Goal: Transaction & Acquisition: Purchase product/service

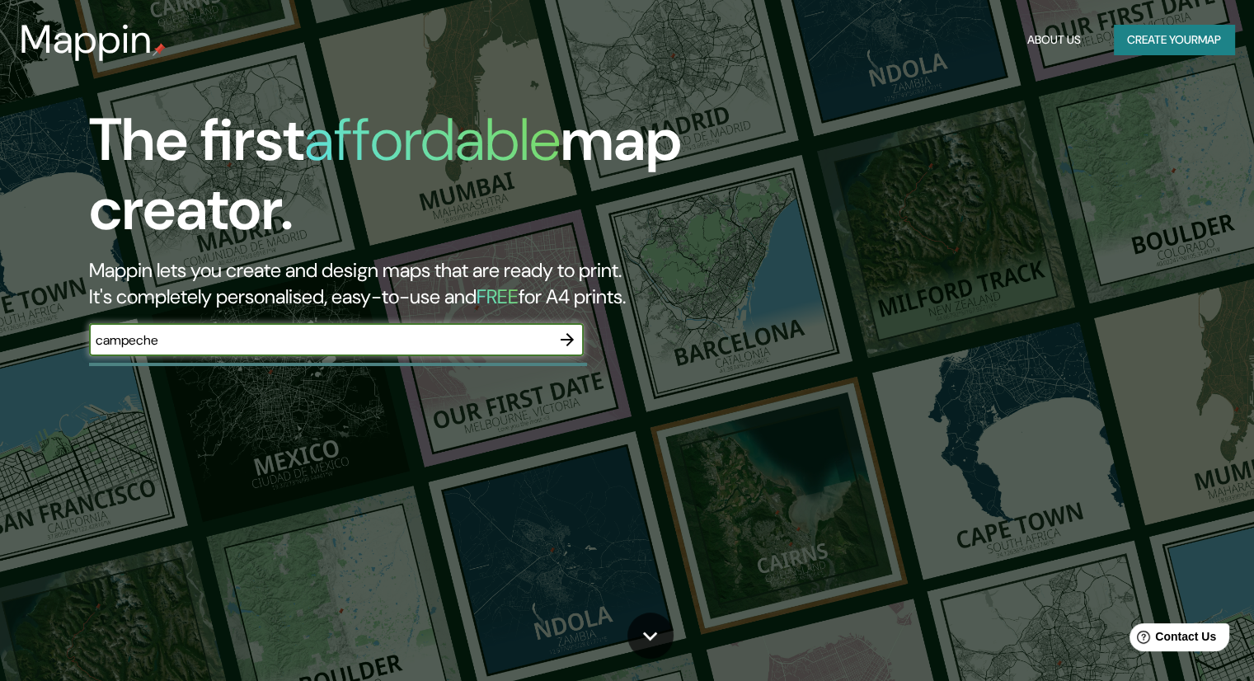
type input "campeche"
click at [568, 340] on icon "button" at bounding box center [566, 339] width 13 height 13
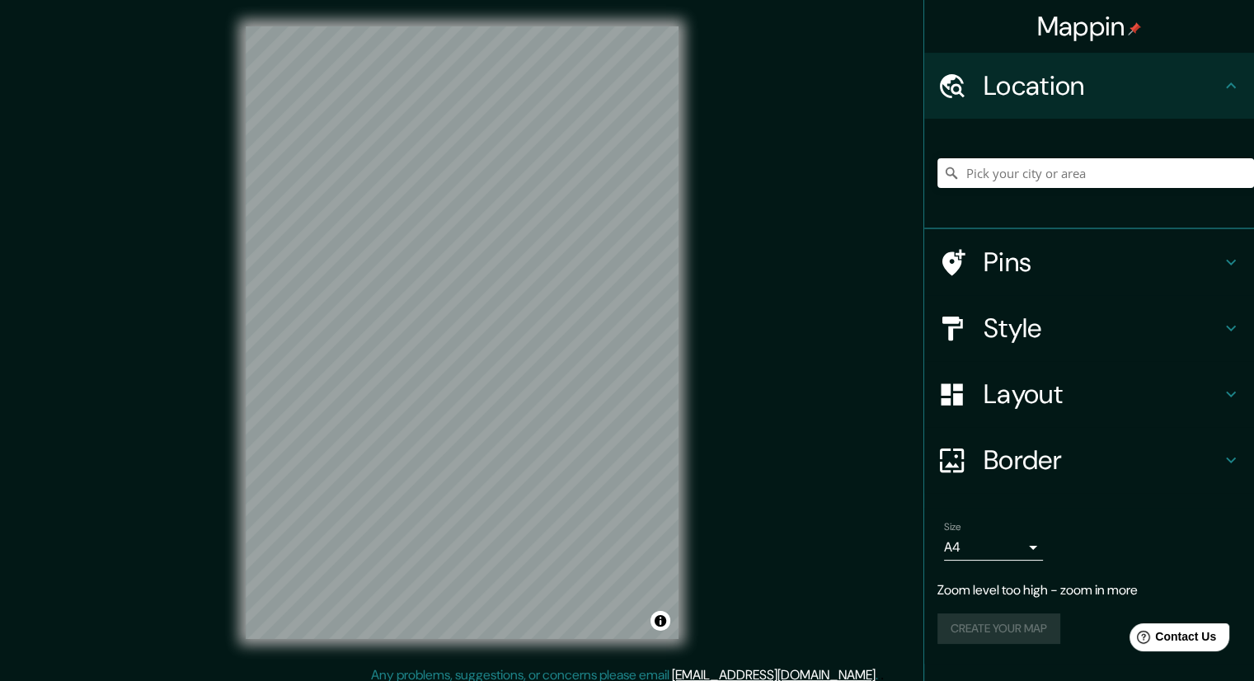
click at [1025, 82] on h4 "Location" at bounding box center [1101, 85] width 237 height 33
click at [1042, 396] on h4 "Layout" at bounding box center [1101, 393] width 237 height 33
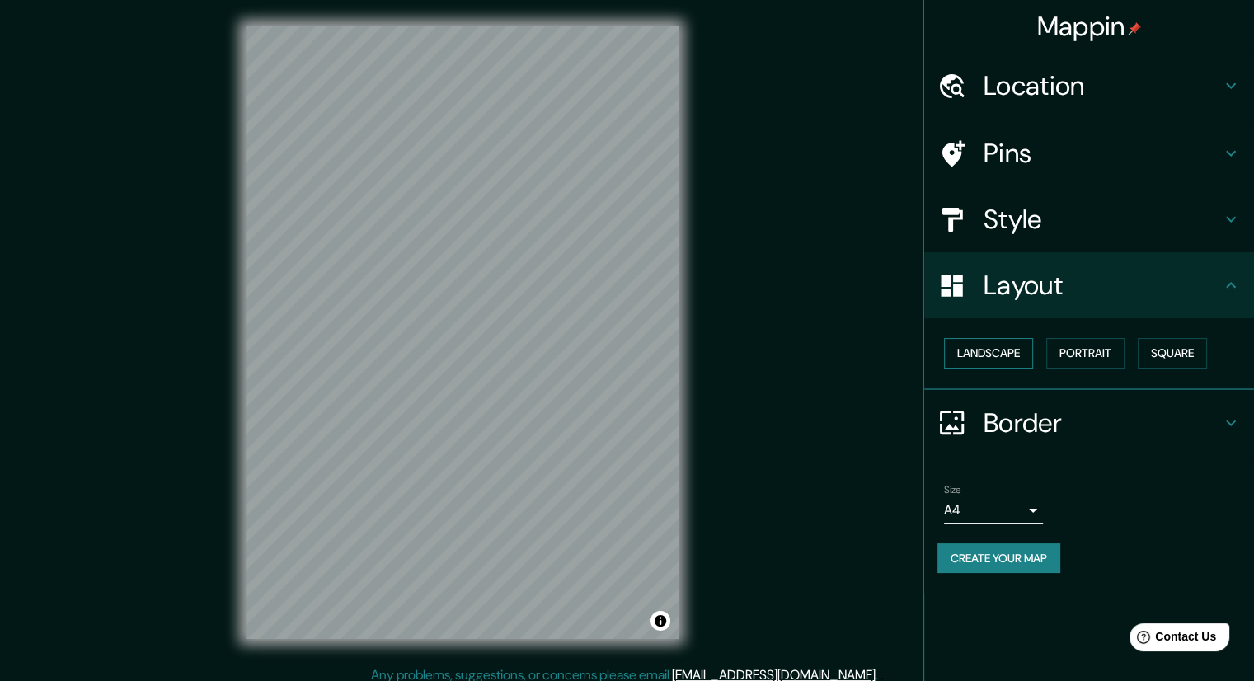
click at [1008, 354] on button "Landscape" at bounding box center [988, 353] width 89 height 30
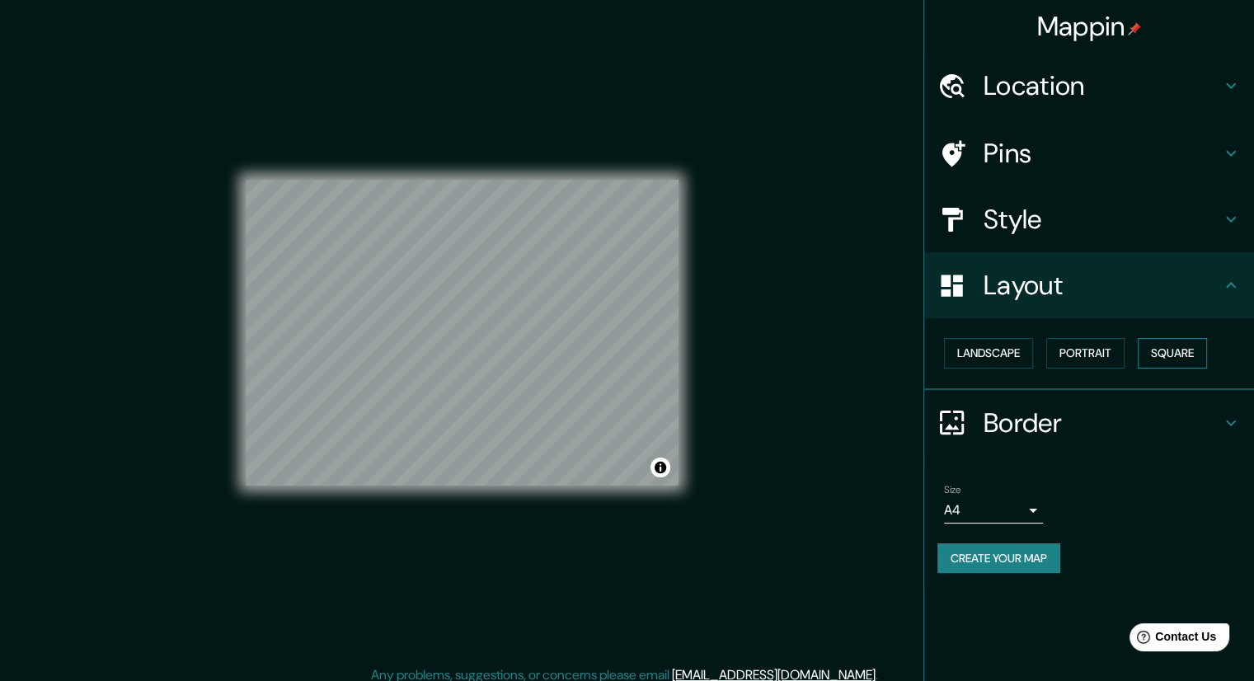
click at [1160, 354] on button "Square" at bounding box center [1171, 353] width 69 height 30
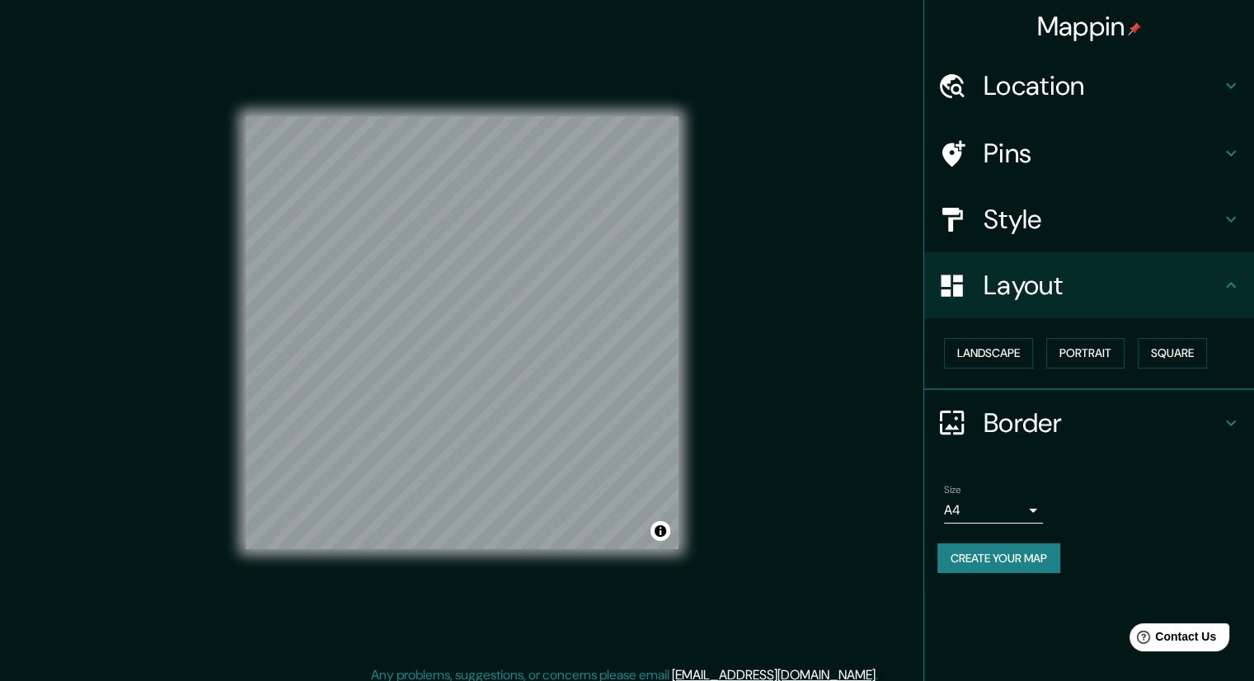
click at [1045, 228] on h4 "Style" at bounding box center [1101, 219] width 237 height 33
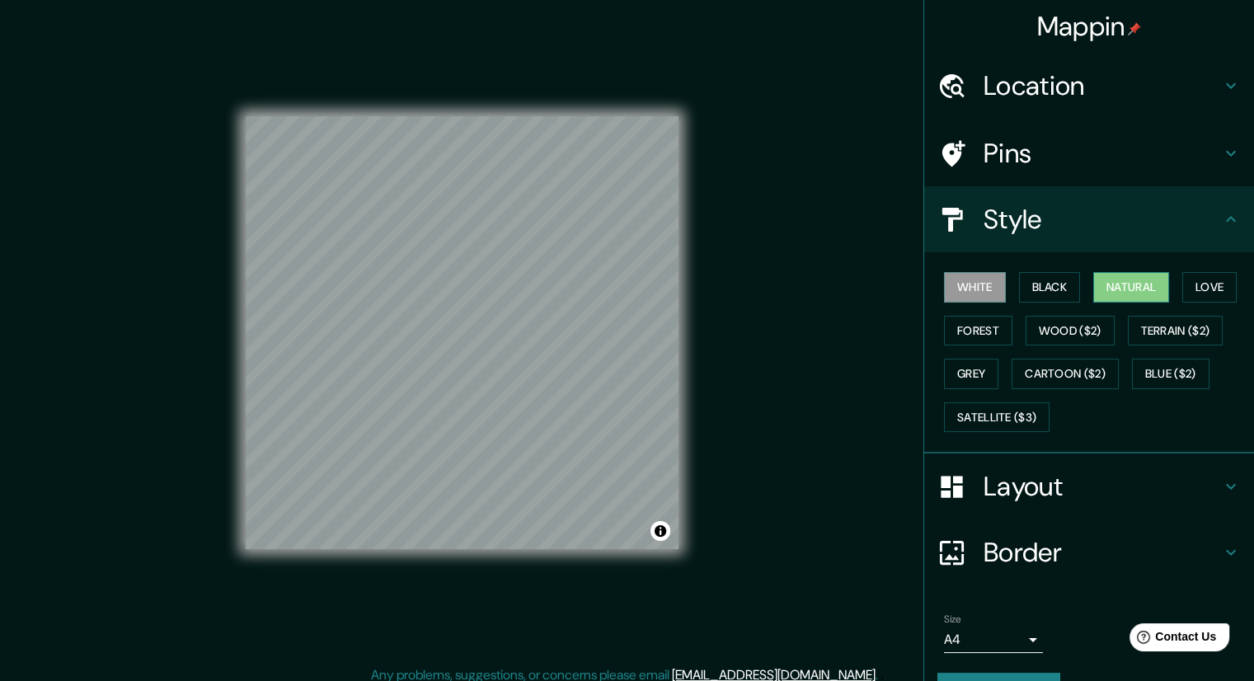
click at [1114, 288] on button "Natural" at bounding box center [1131, 287] width 76 height 30
click at [1182, 292] on button "Love" at bounding box center [1209, 287] width 54 height 30
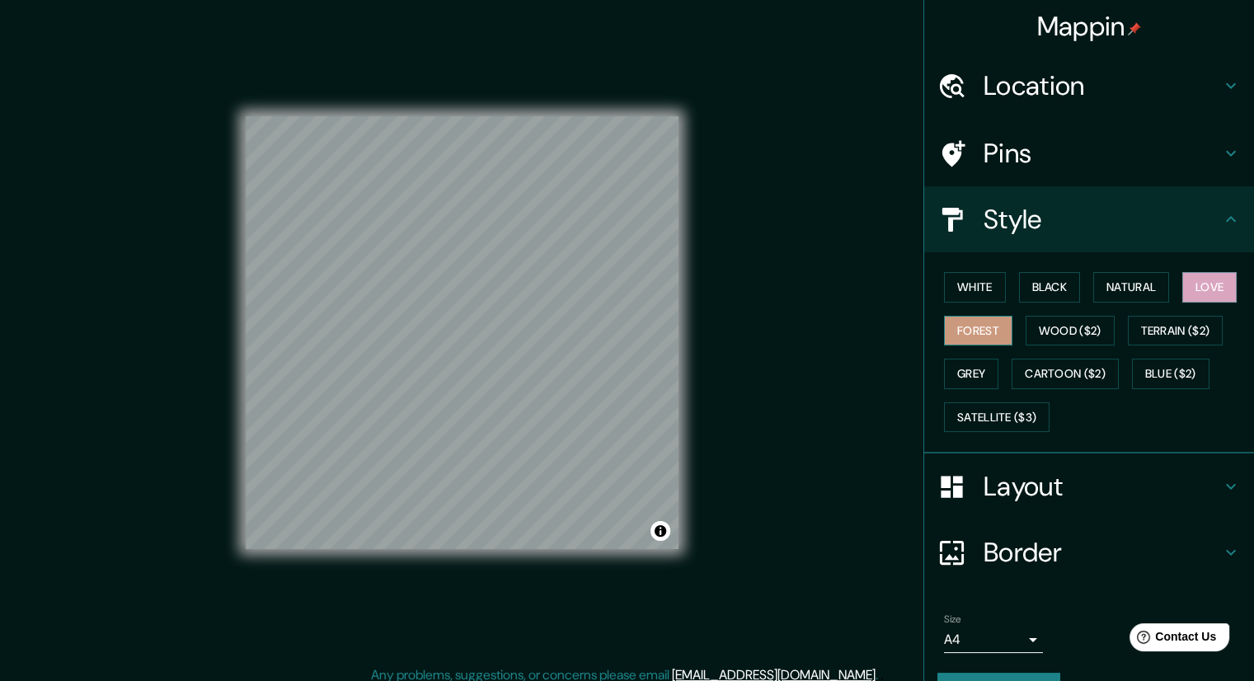
click at [963, 330] on button "Forest" at bounding box center [978, 331] width 68 height 30
click at [961, 363] on button "Grey" at bounding box center [971, 373] width 54 height 30
click at [1035, 287] on button "Black" at bounding box center [1050, 287] width 62 height 30
click at [1150, 363] on button "Blue ($2)" at bounding box center [1170, 373] width 77 height 30
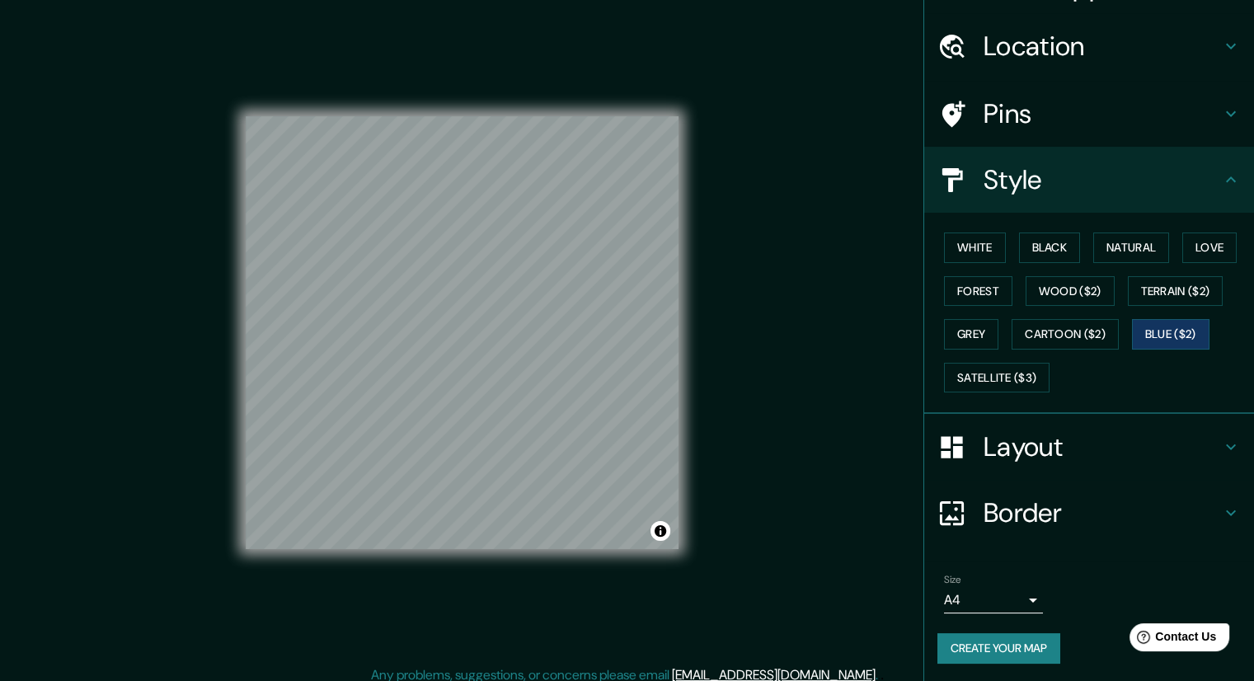
scroll to position [39, 0]
click at [1071, 170] on h4 "Style" at bounding box center [1101, 180] width 237 height 33
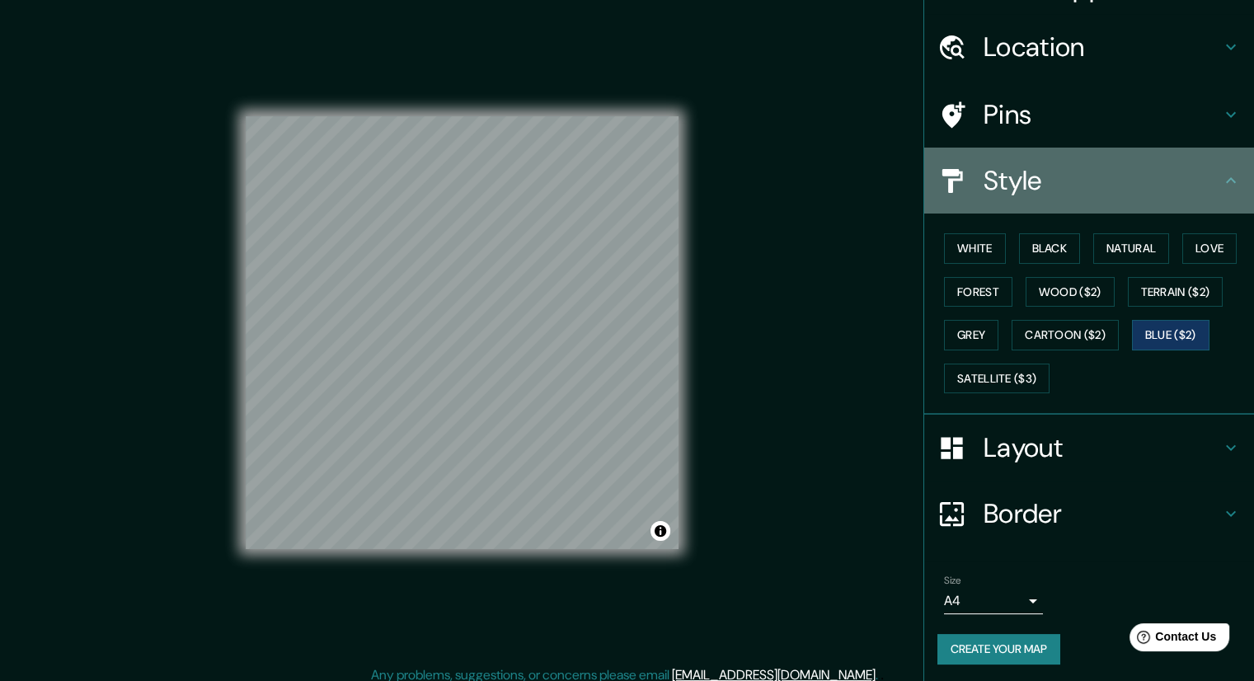
click at [1074, 170] on h4 "Style" at bounding box center [1101, 180] width 237 height 33
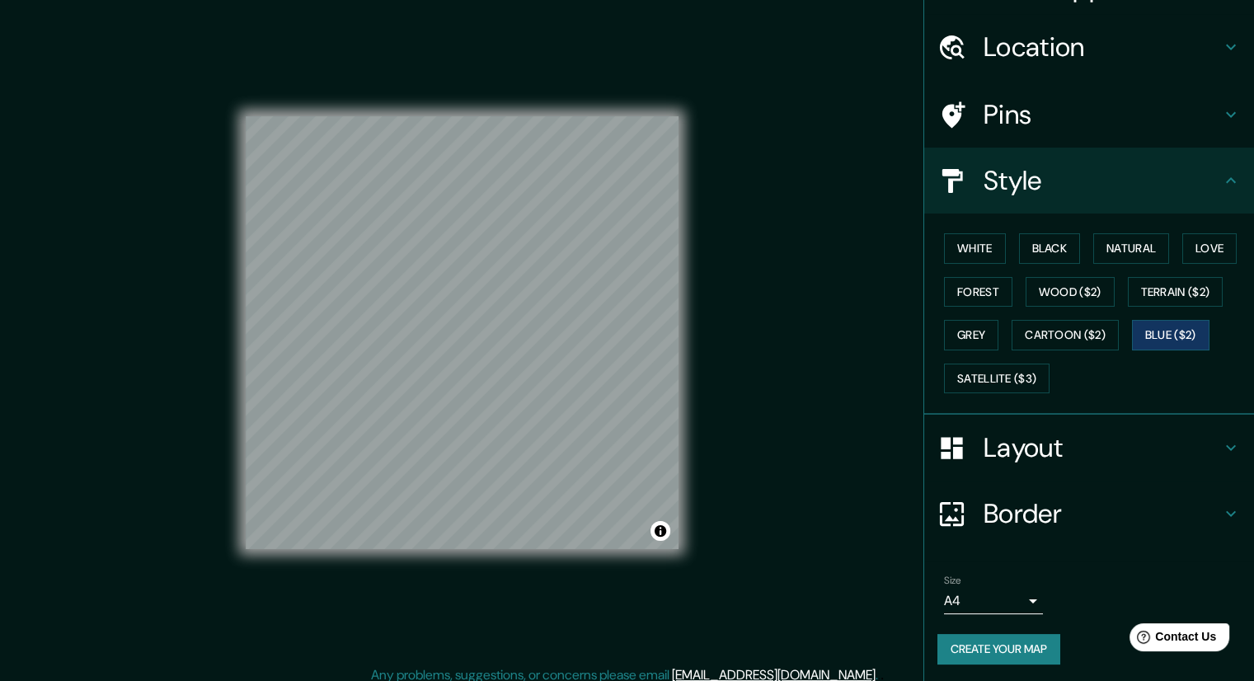
click at [1218, 195] on div "Style" at bounding box center [1089, 181] width 330 height 66
click at [1219, 193] on div "Style" at bounding box center [1089, 181] width 330 height 66
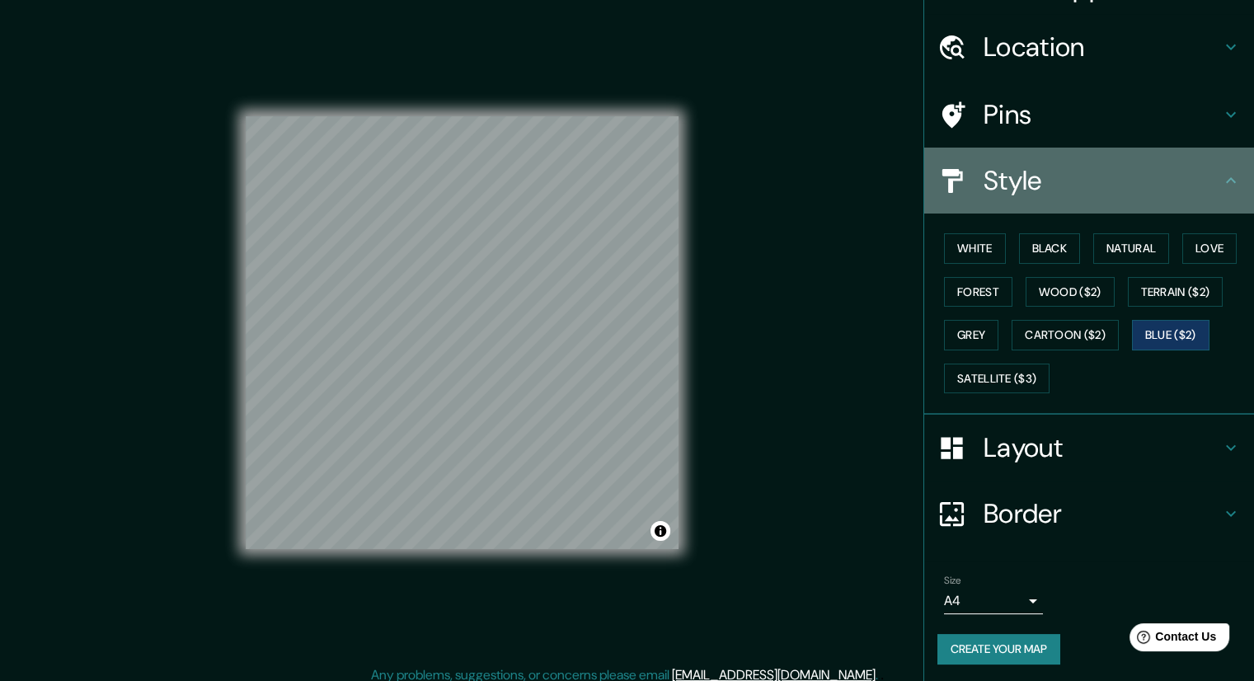
click at [1221, 176] on icon at bounding box center [1231, 181] width 20 height 20
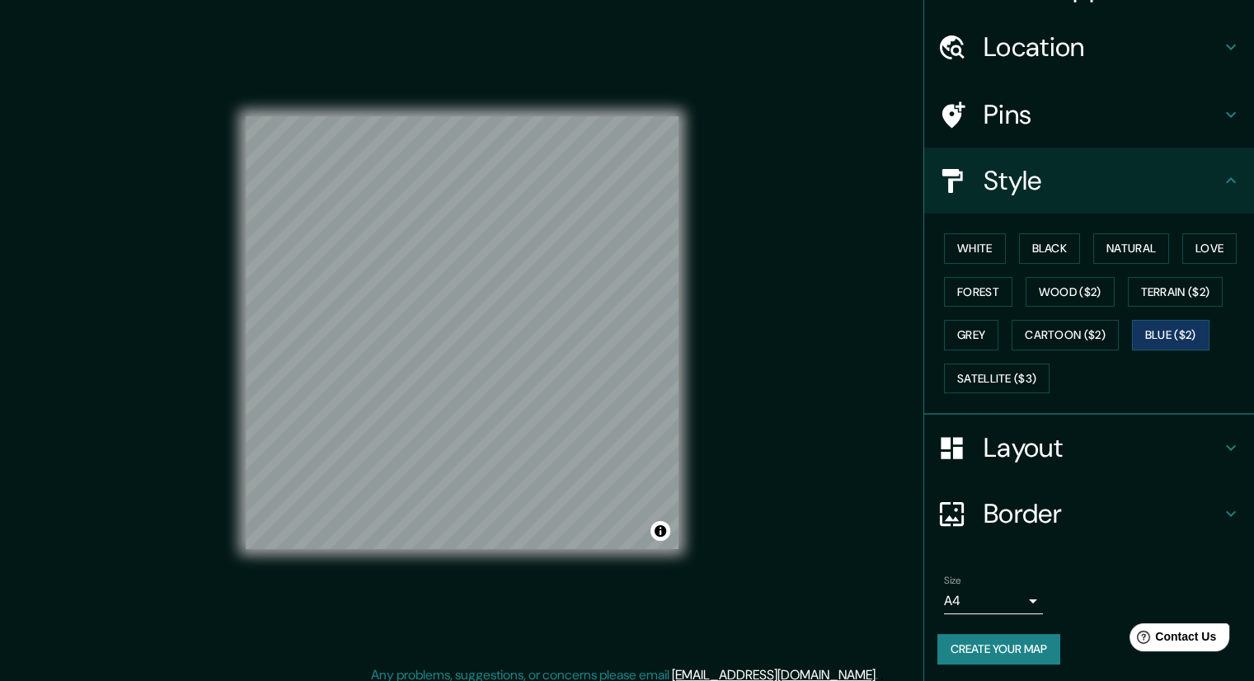
click at [1170, 455] on h4 "Layout" at bounding box center [1101, 447] width 237 height 33
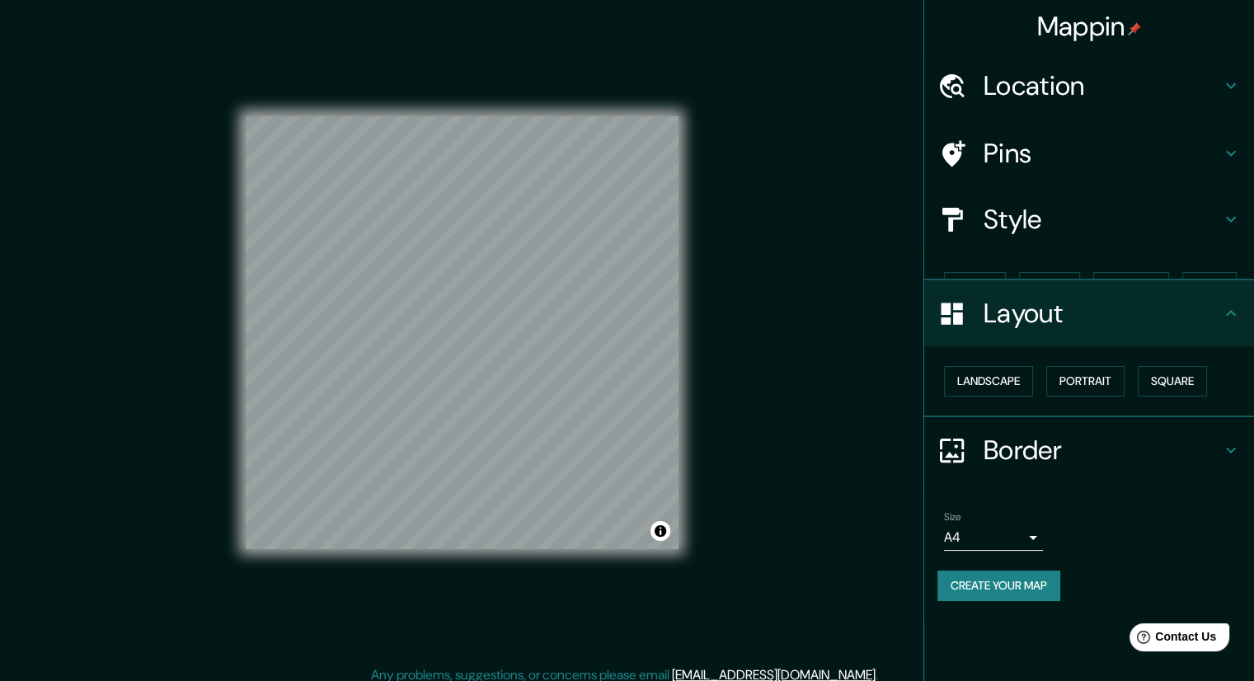
scroll to position [0, 0]
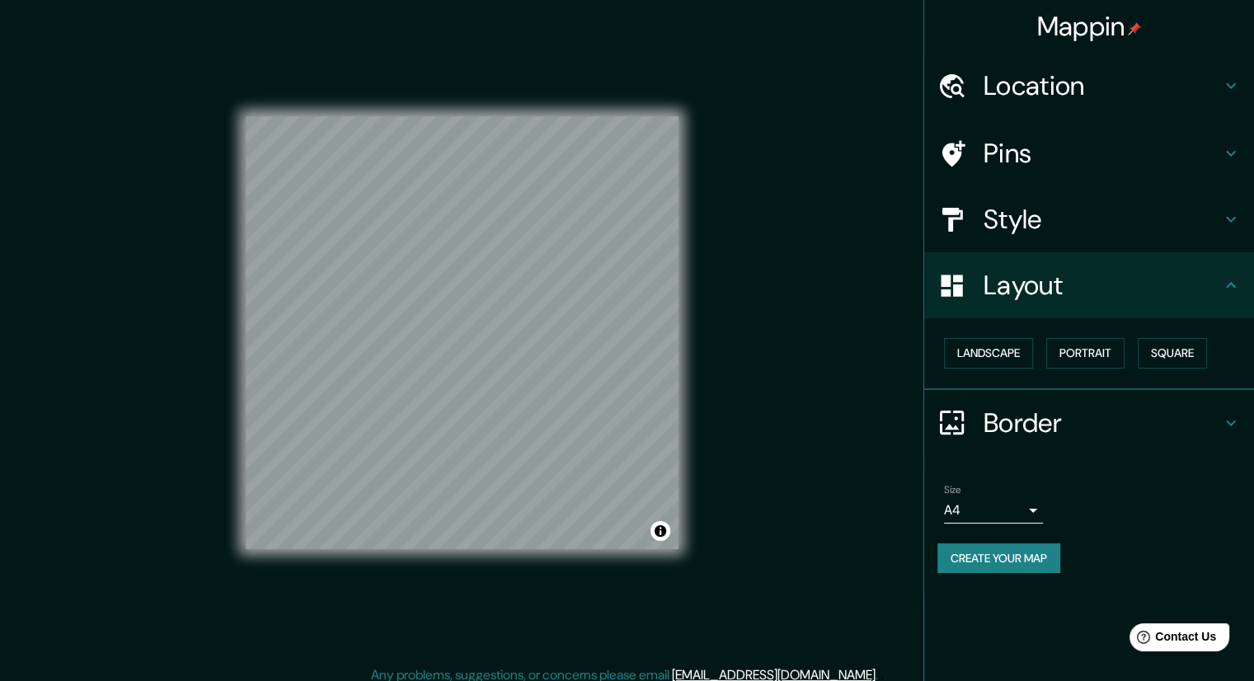
click at [1088, 433] on h4 "Border" at bounding box center [1101, 422] width 237 height 33
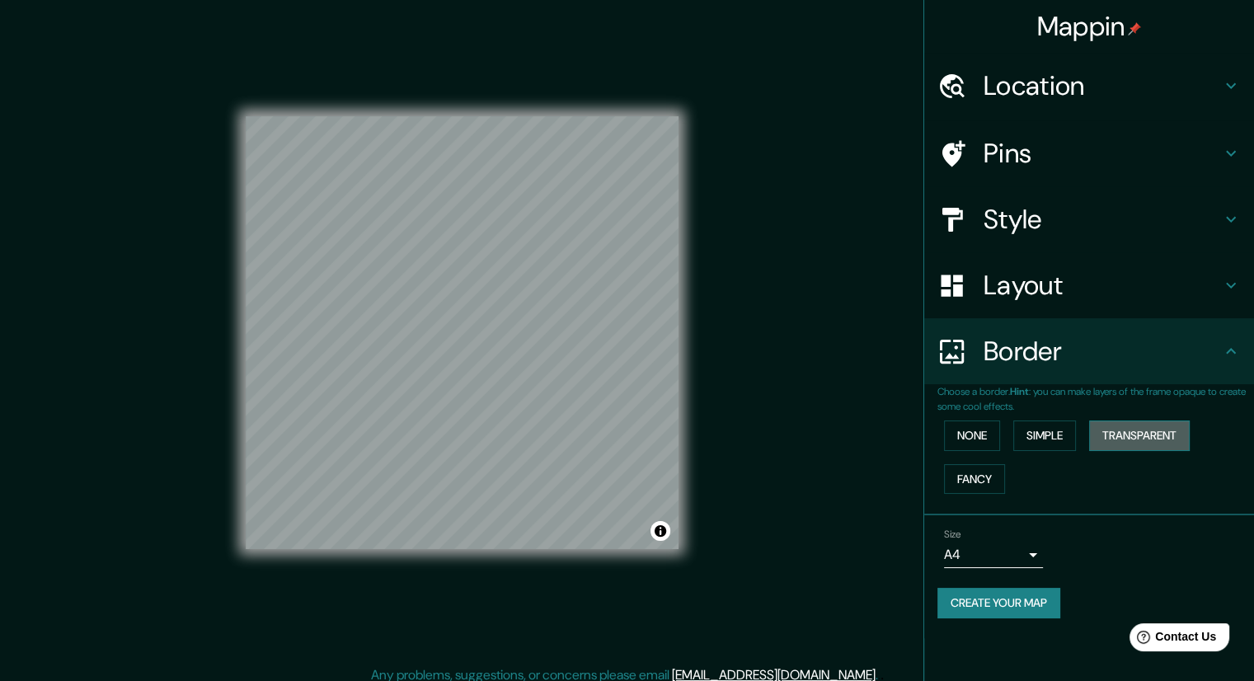
click at [1120, 438] on button "Transparent" at bounding box center [1139, 435] width 101 height 30
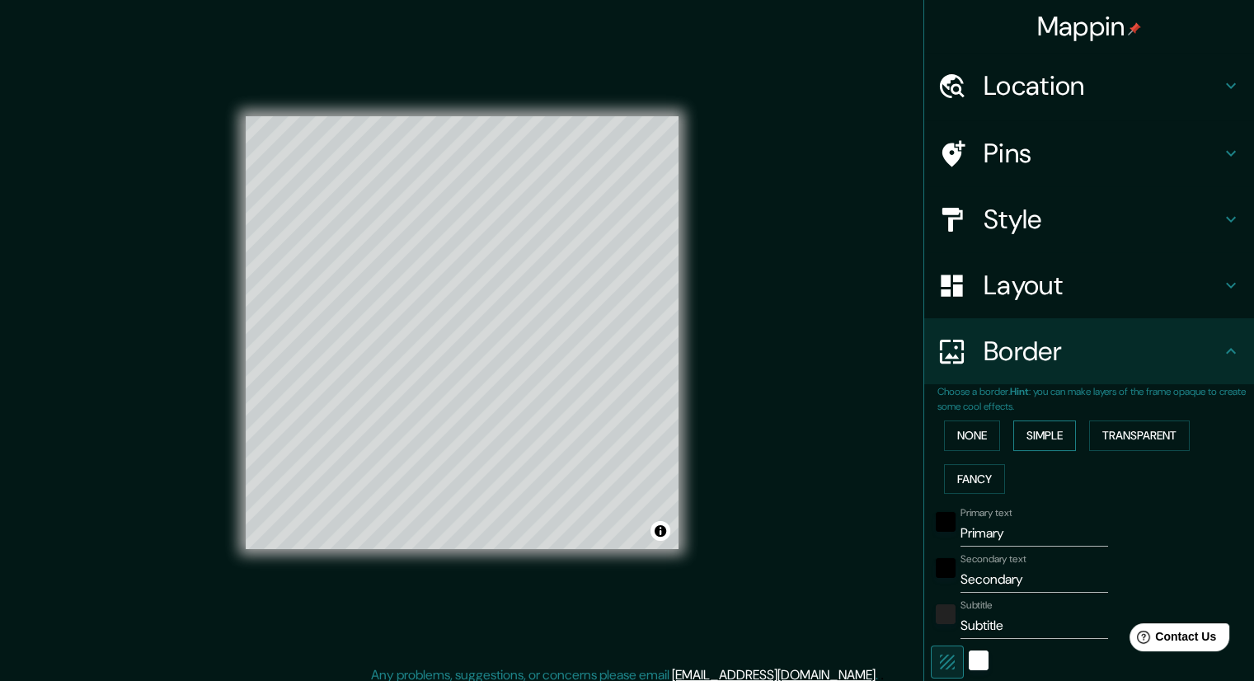
click at [1044, 433] on button "Simple" at bounding box center [1044, 435] width 63 height 30
click at [979, 441] on button "None" at bounding box center [972, 435] width 56 height 30
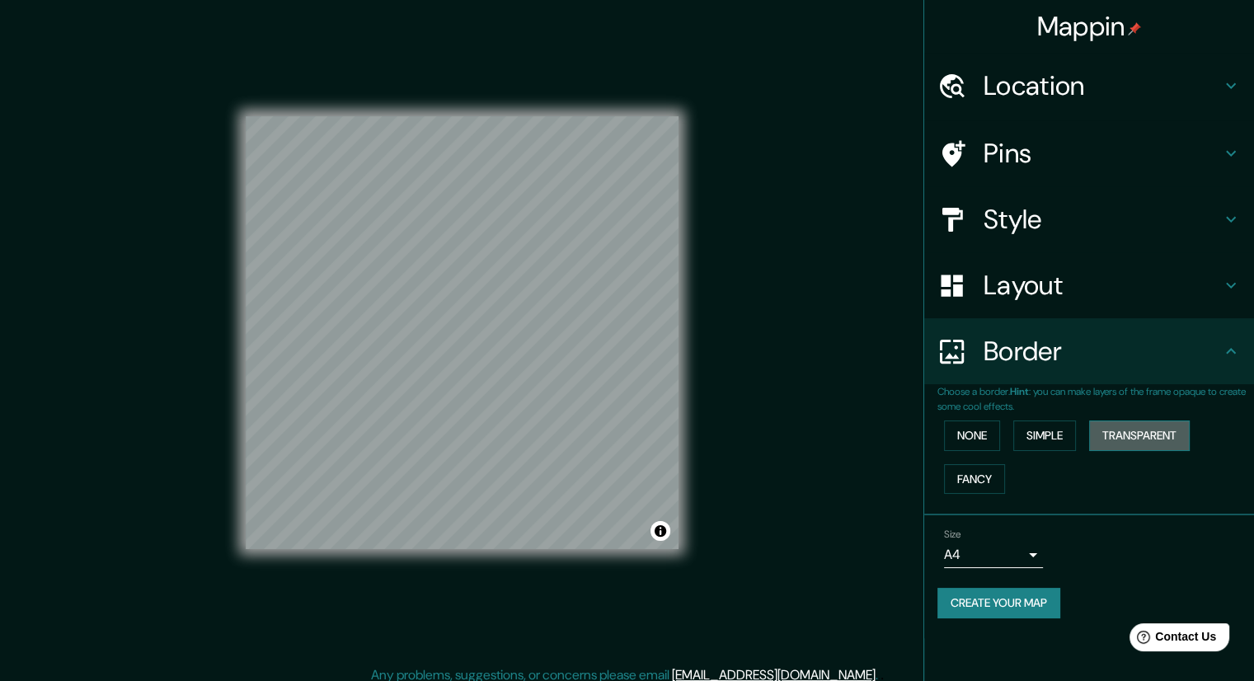
click at [1121, 439] on button "Transparent" at bounding box center [1139, 435] width 101 height 30
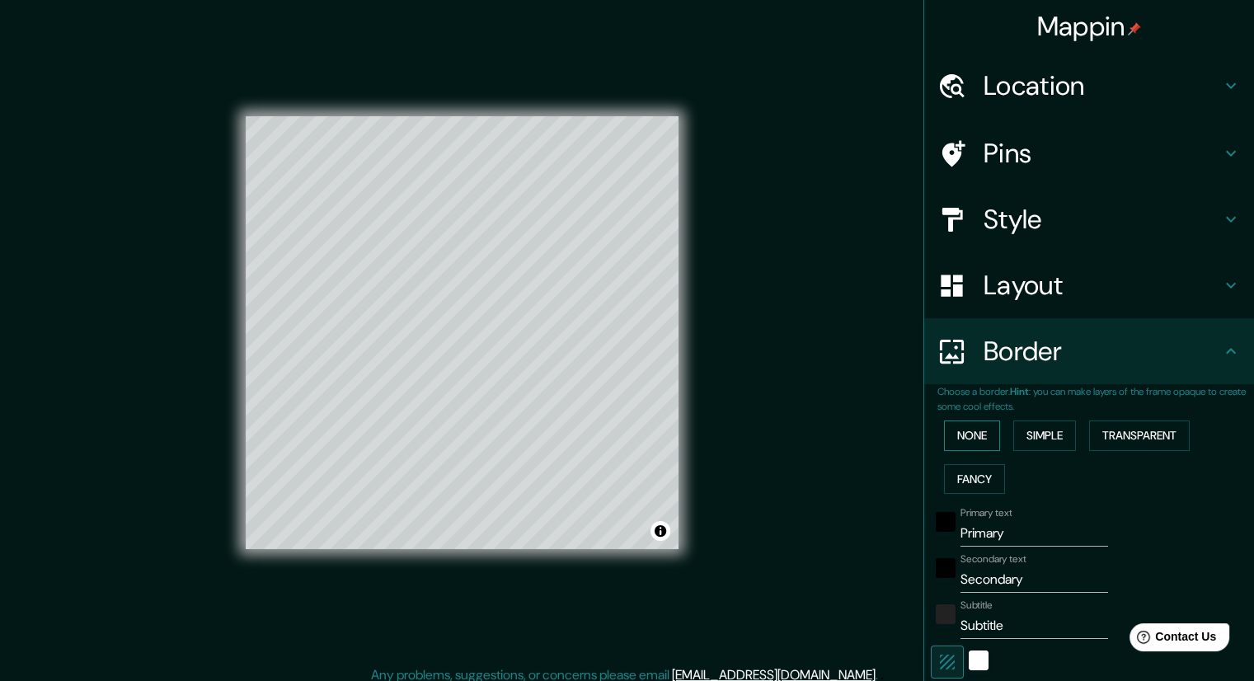
click at [956, 442] on button "None" at bounding box center [972, 435] width 56 height 30
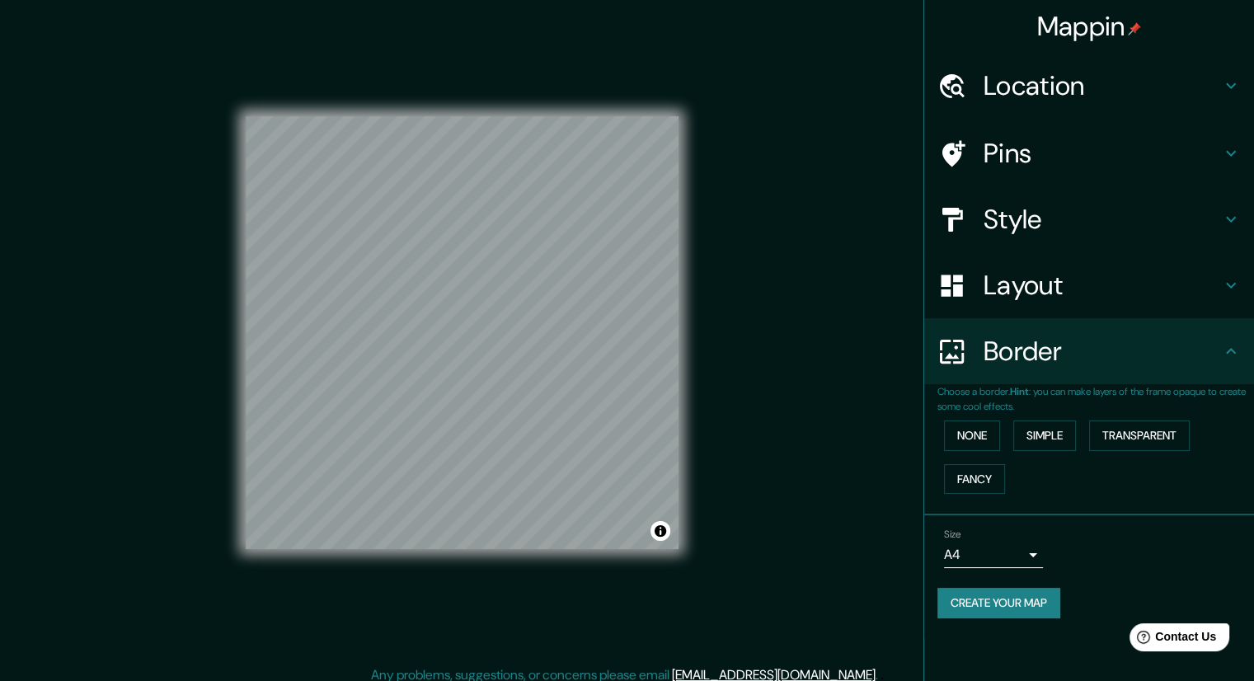
click at [1032, 213] on h4 "Style" at bounding box center [1101, 219] width 237 height 33
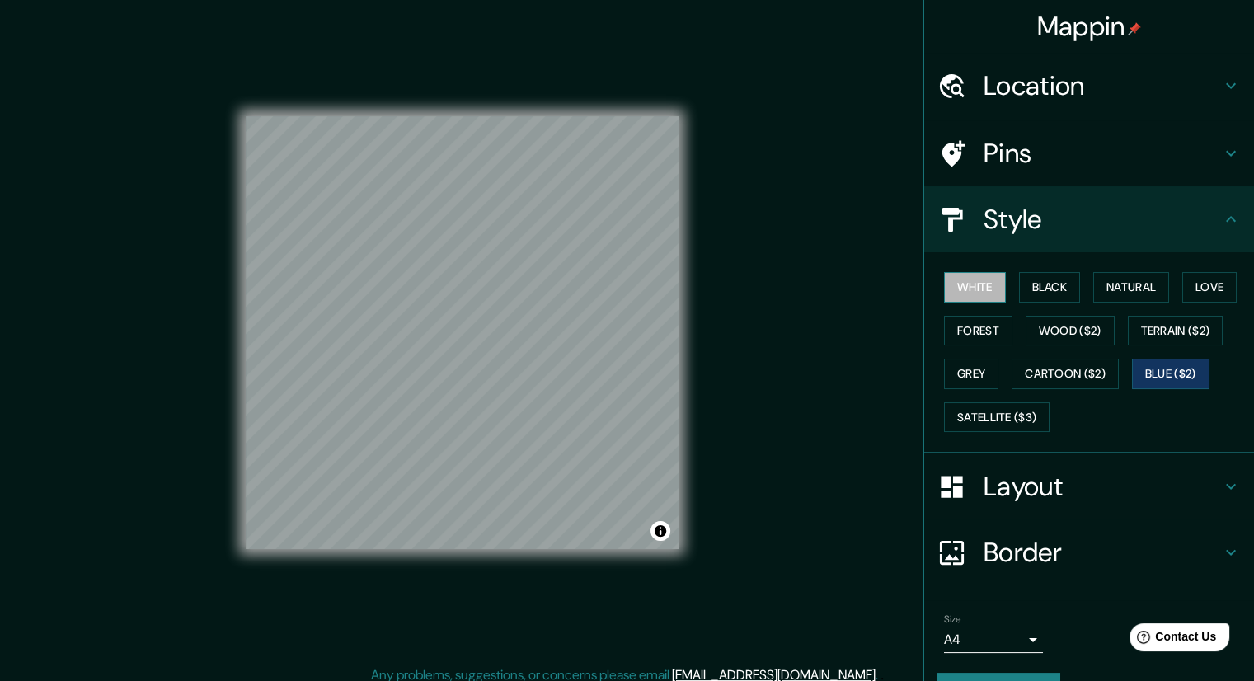
click at [976, 291] on button "White" at bounding box center [975, 287] width 62 height 30
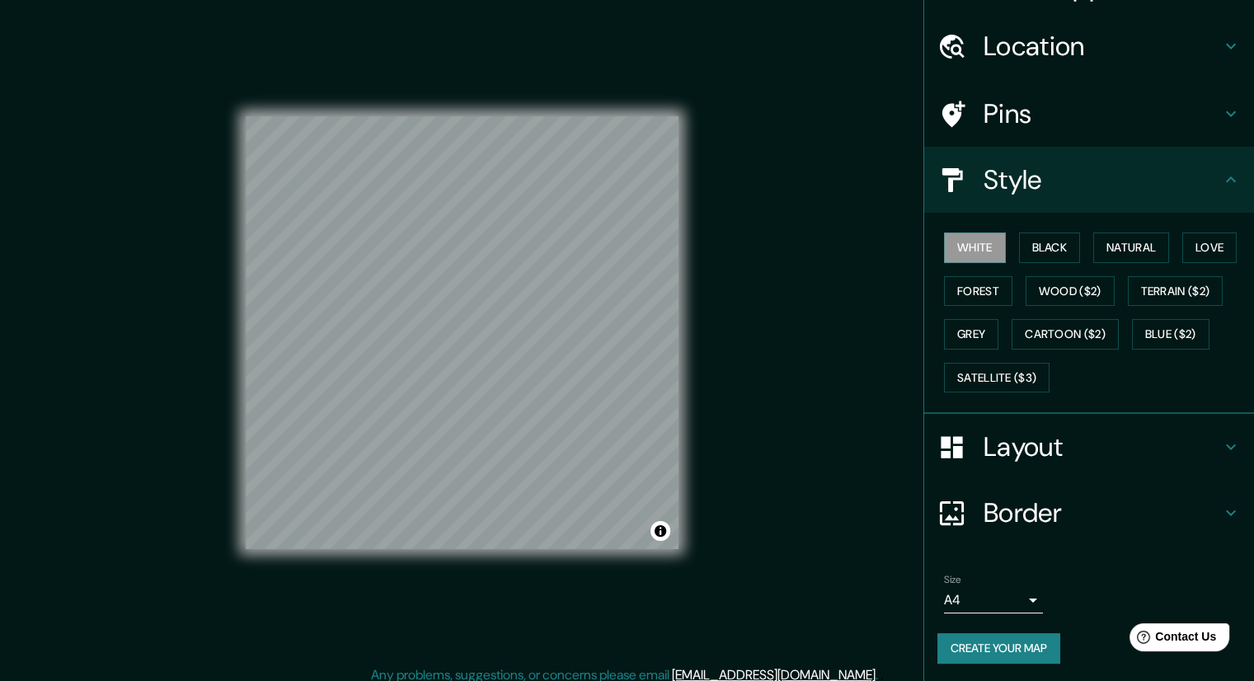
click at [982, 645] on button "Create your map" at bounding box center [998, 648] width 123 height 30
click at [658, 531] on button "Toggle attribution" at bounding box center [660, 531] width 20 height 20
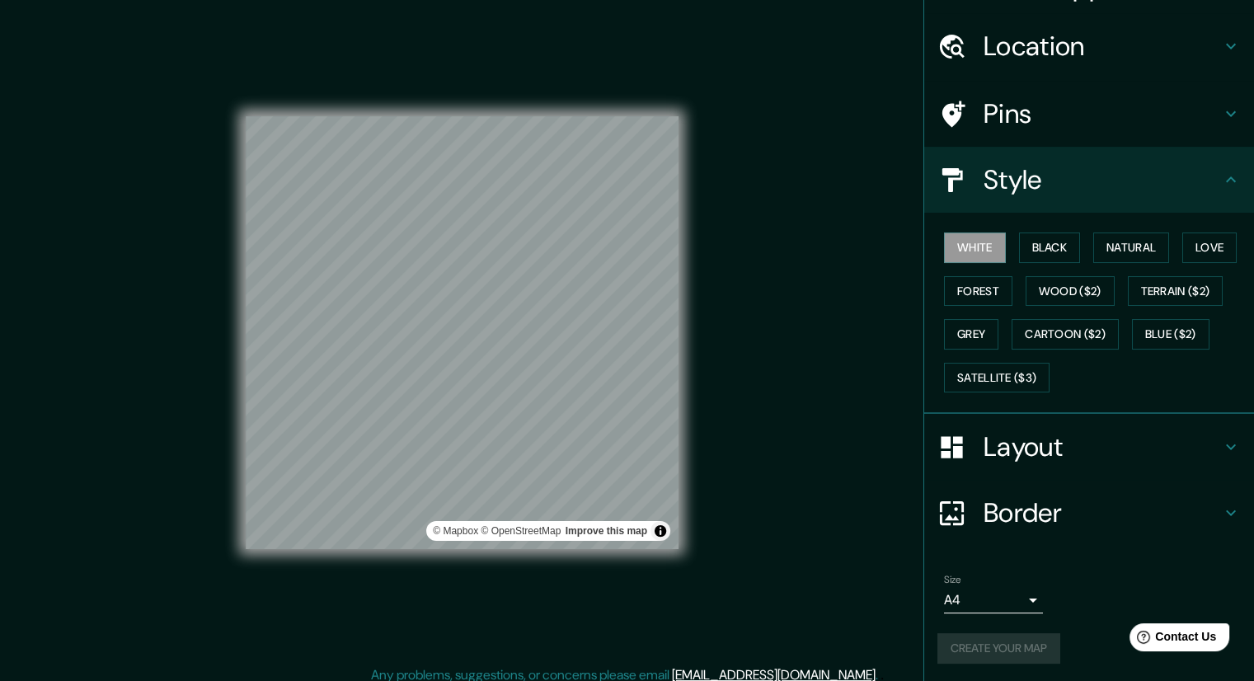
click at [729, 531] on div "Mappin Location Pins Style White Black Natural Love Forest Wood ($2) Terrain ($…" at bounding box center [627, 345] width 1254 height 691
click at [664, 535] on button "Toggle attribution" at bounding box center [660, 531] width 20 height 20
click at [772, 544] on div "Mappin Location Pins Style White Black Natural Love Forest Wood ($2) Terrain ($…" at bounding box center [627, 345] width 1254 height 691
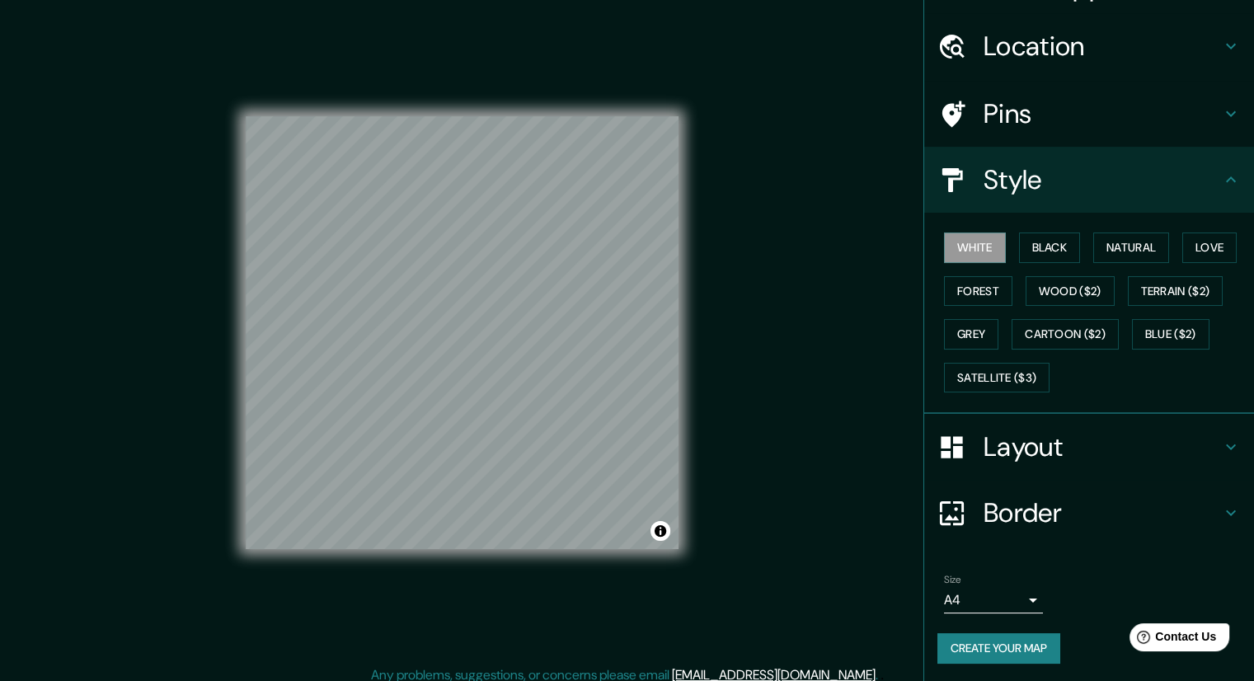
scroll to position [11, 0]
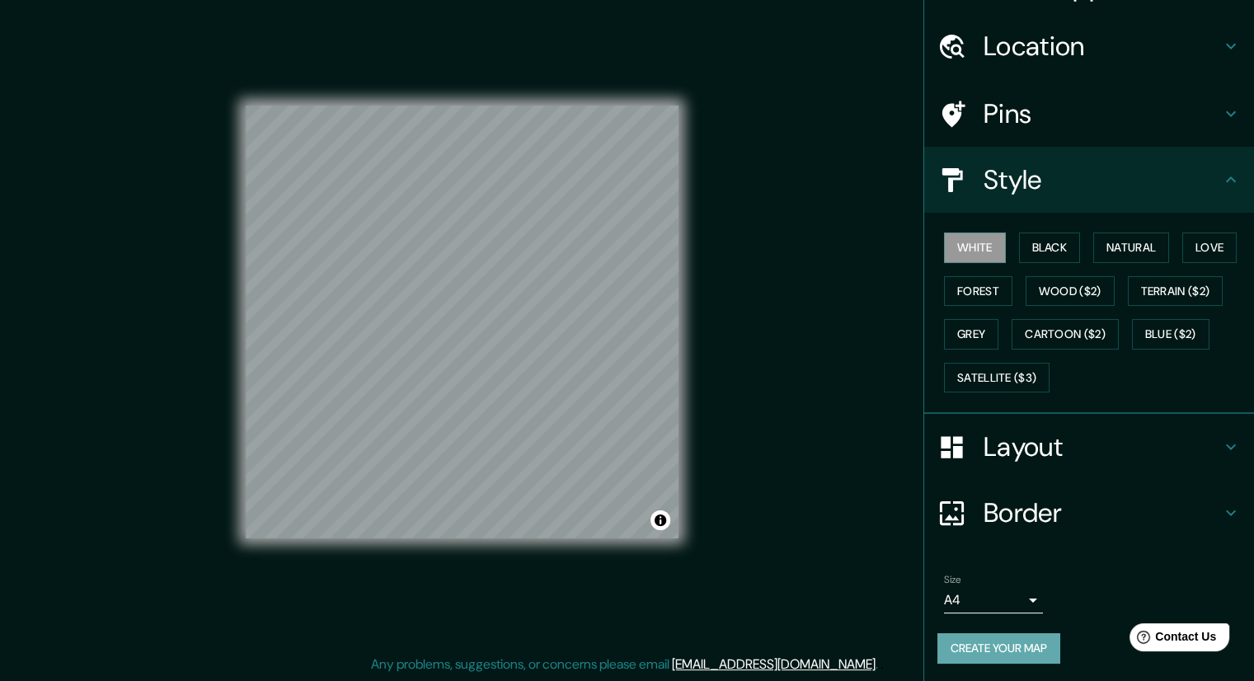
click at [991, 643] on button "Create your map" at bounding box center [998, 648] width 123 height 30
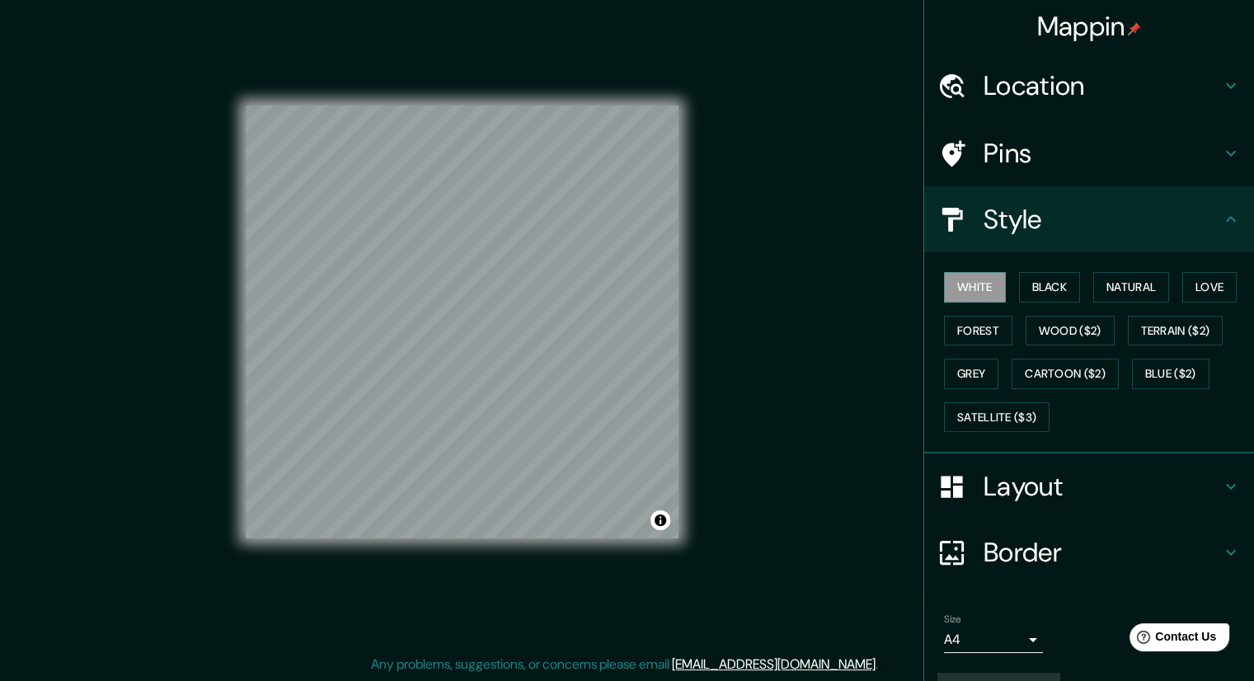
scroll to position [40, 0]
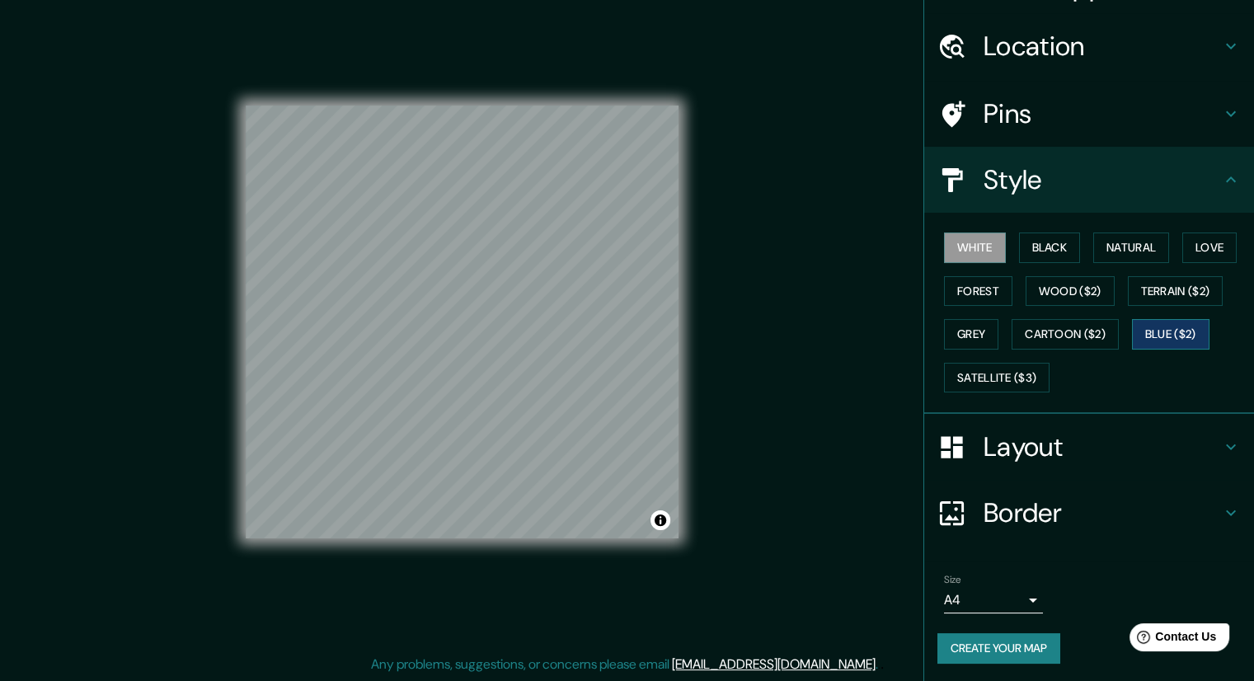
click at [1158, 330] on button "Blue ($2)" at bounding box center [1170, 334] width 77 height 30
click at [1031, 255] on button "Black" at bounding box center [1050, 247] width 62 height 30
click at [968, 251] on button "White" at bounding box center [975, 247] width 62 height 30
click at [999, 254] on div "White Black Natural Love Forest Wood ($2) Terrain ($2) Grey Cartoon ($2) Blue (…" at bounding box center [1095, 312] width 316 height 173
click at [1019, 252] on button "Black" at bounding box center [1050, 247] width 62 height 30
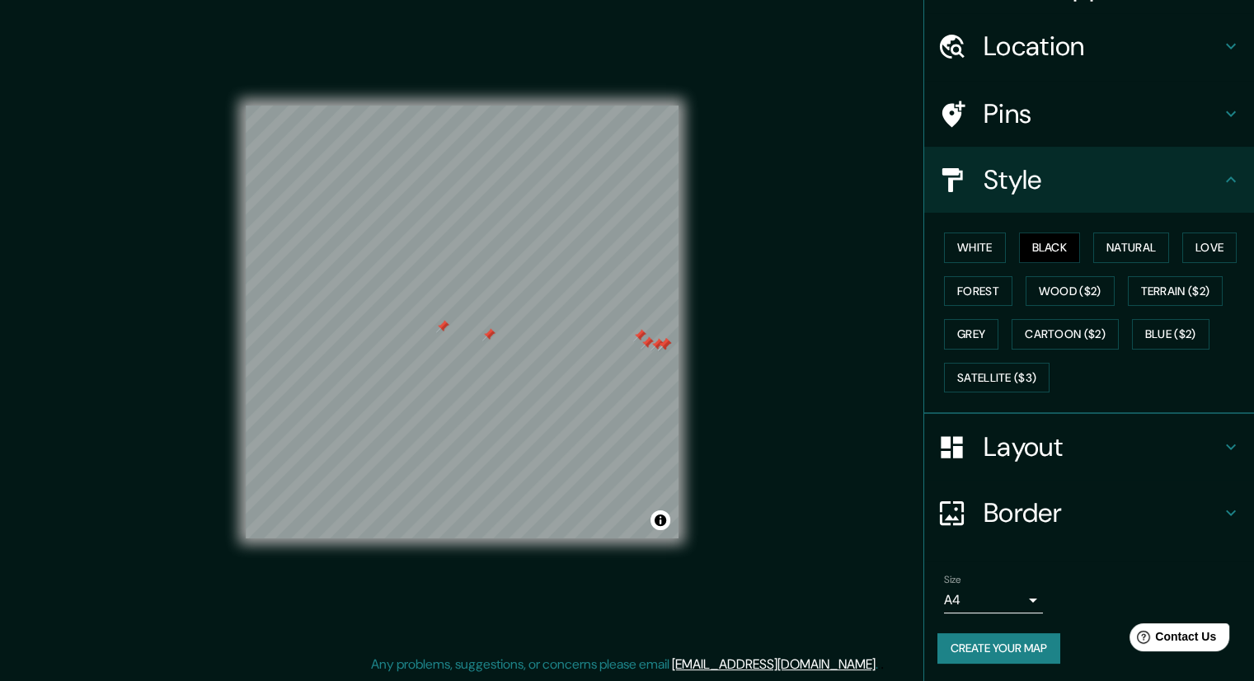
click at [983, 115] on h4 "Pins" at bounding box center [1101, 113] width 237 height 33
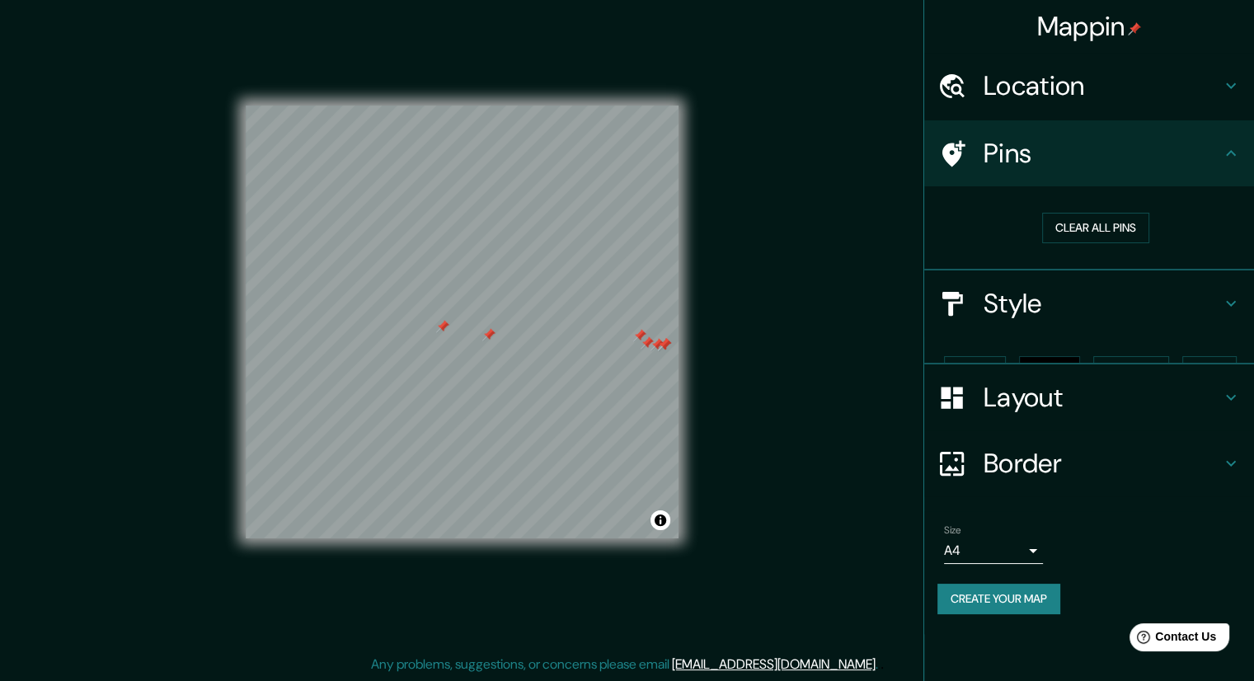
scroll to position [0, 0]
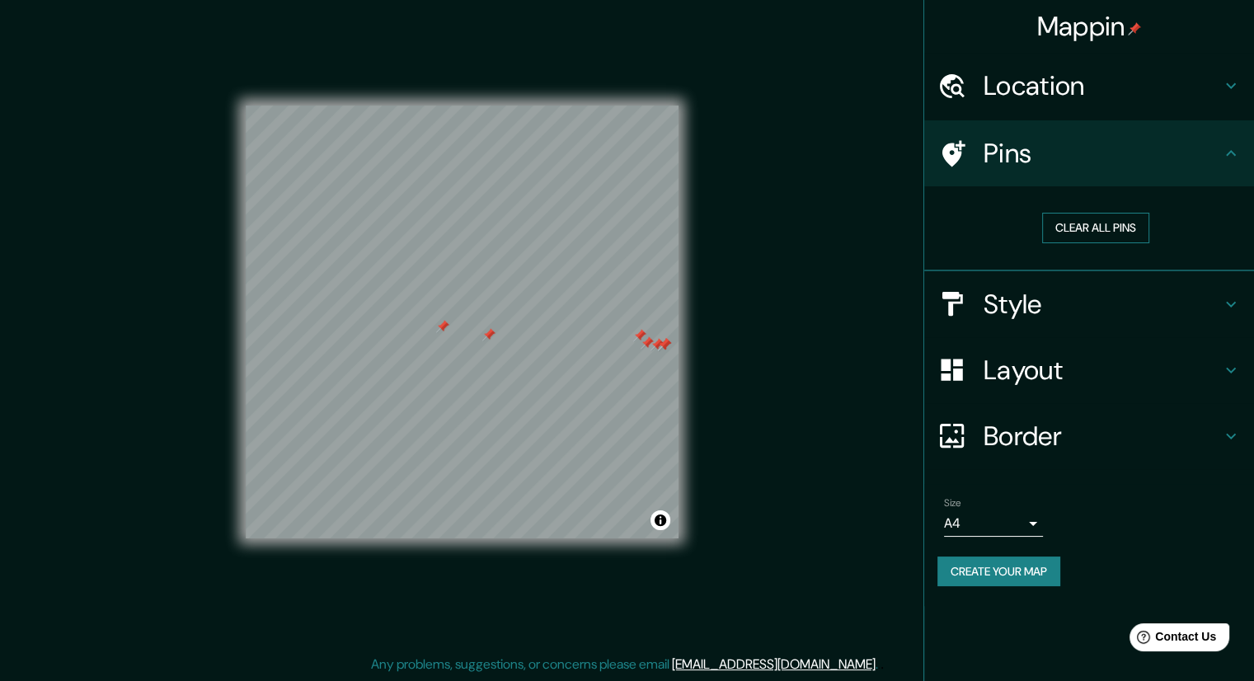
click at [1061, 218] on button "Clear all pins" at bounding box center [1095, 228] width 107 height 30
